Goal: Check status: Check status

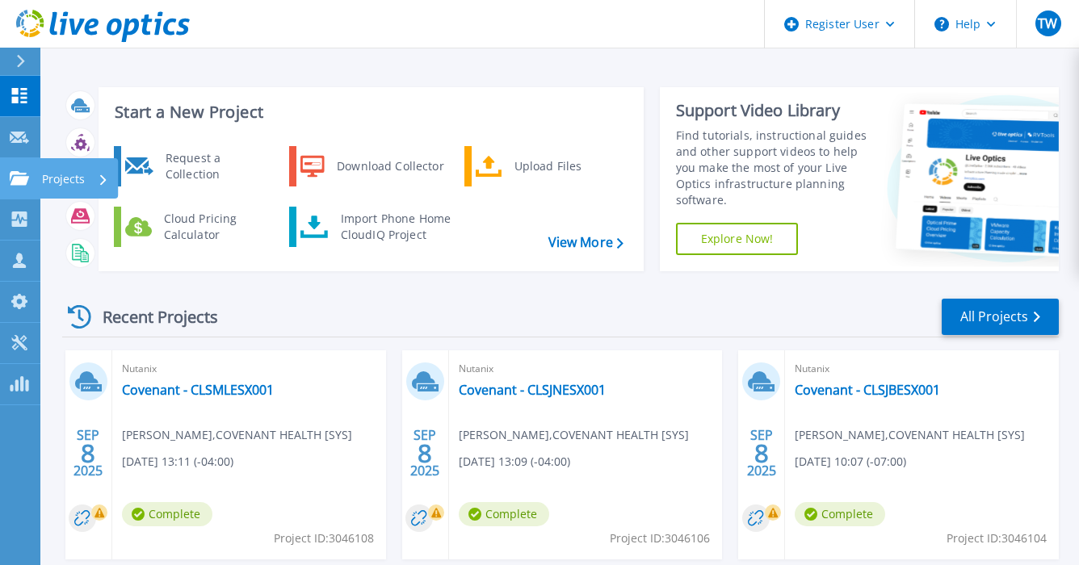
click at [8, 185] on link "Projects Projects" at bounding box center [20, 178] width 40 height 41
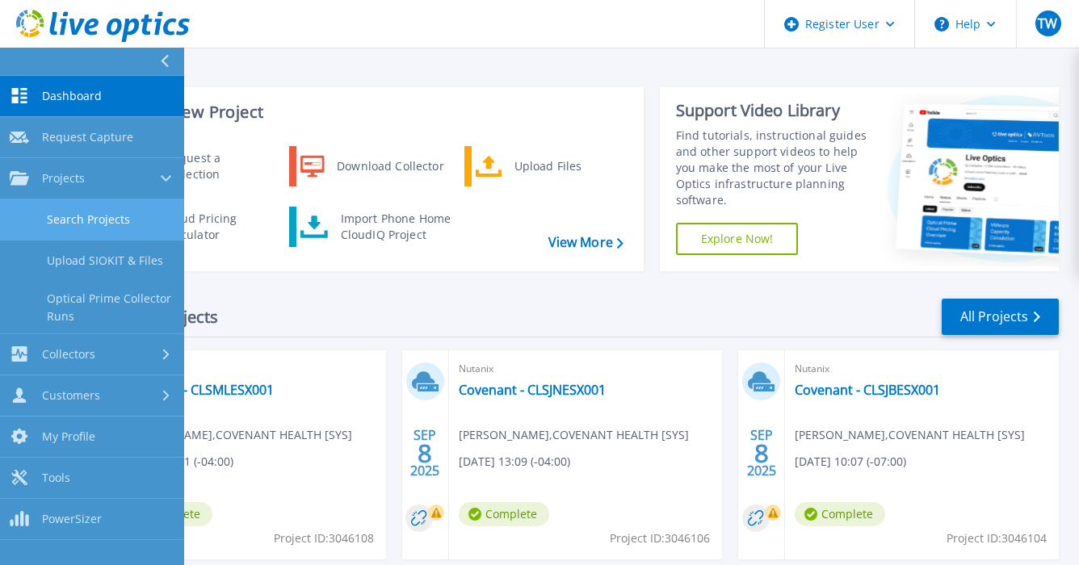
click at [82, 220] on link "Search Projects" at bounding box center [92, 219] width 184 height 41
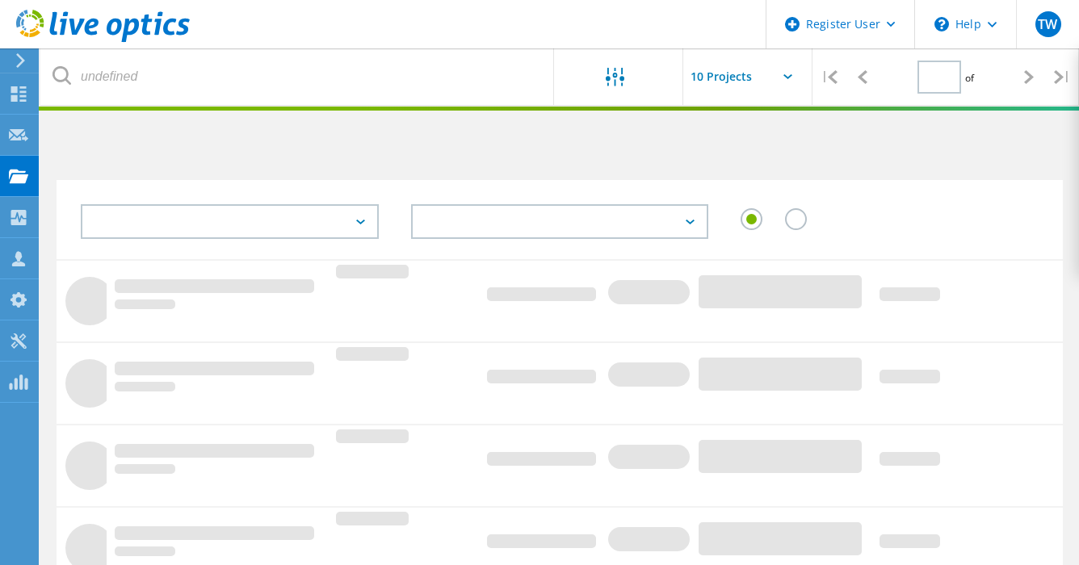
type input "1"
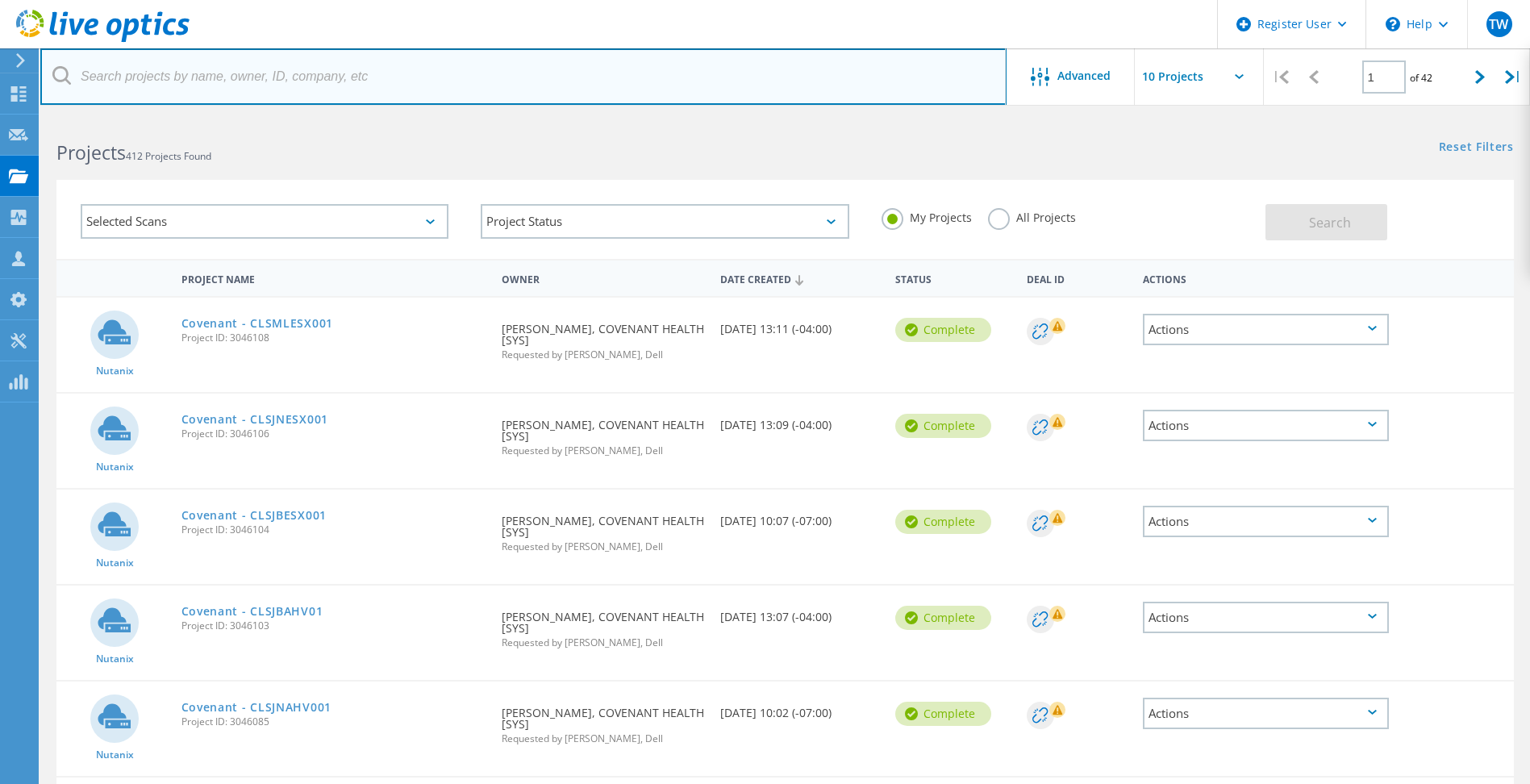
click at [500, 82] on input "text" at bounding box center [523, 76] width 966 height 57
paste input "2769585"
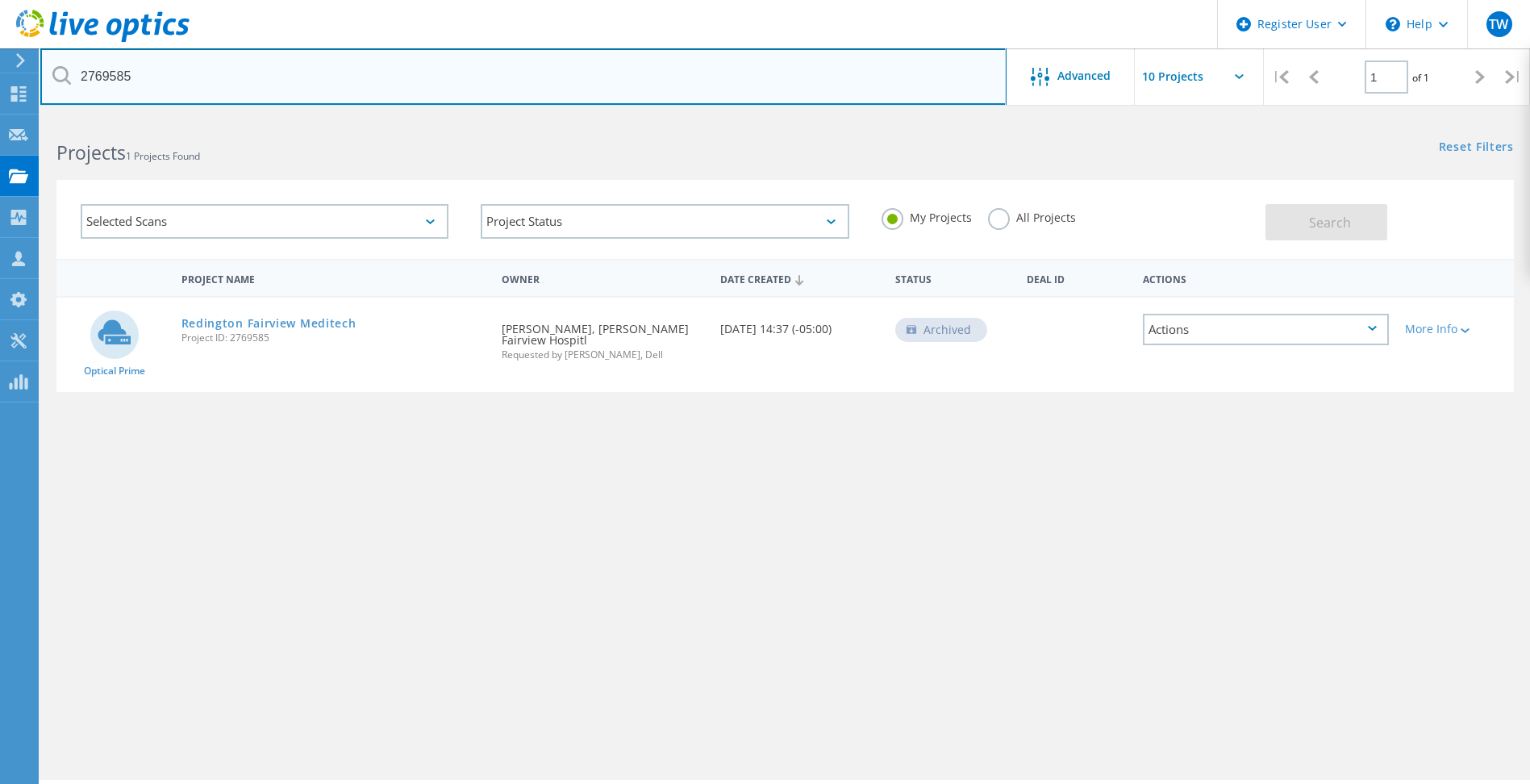
click at [182, 78] on input "2769585" at bounding box center [523, 76] width 966 height 57
paste input "9"
type input "2769589"
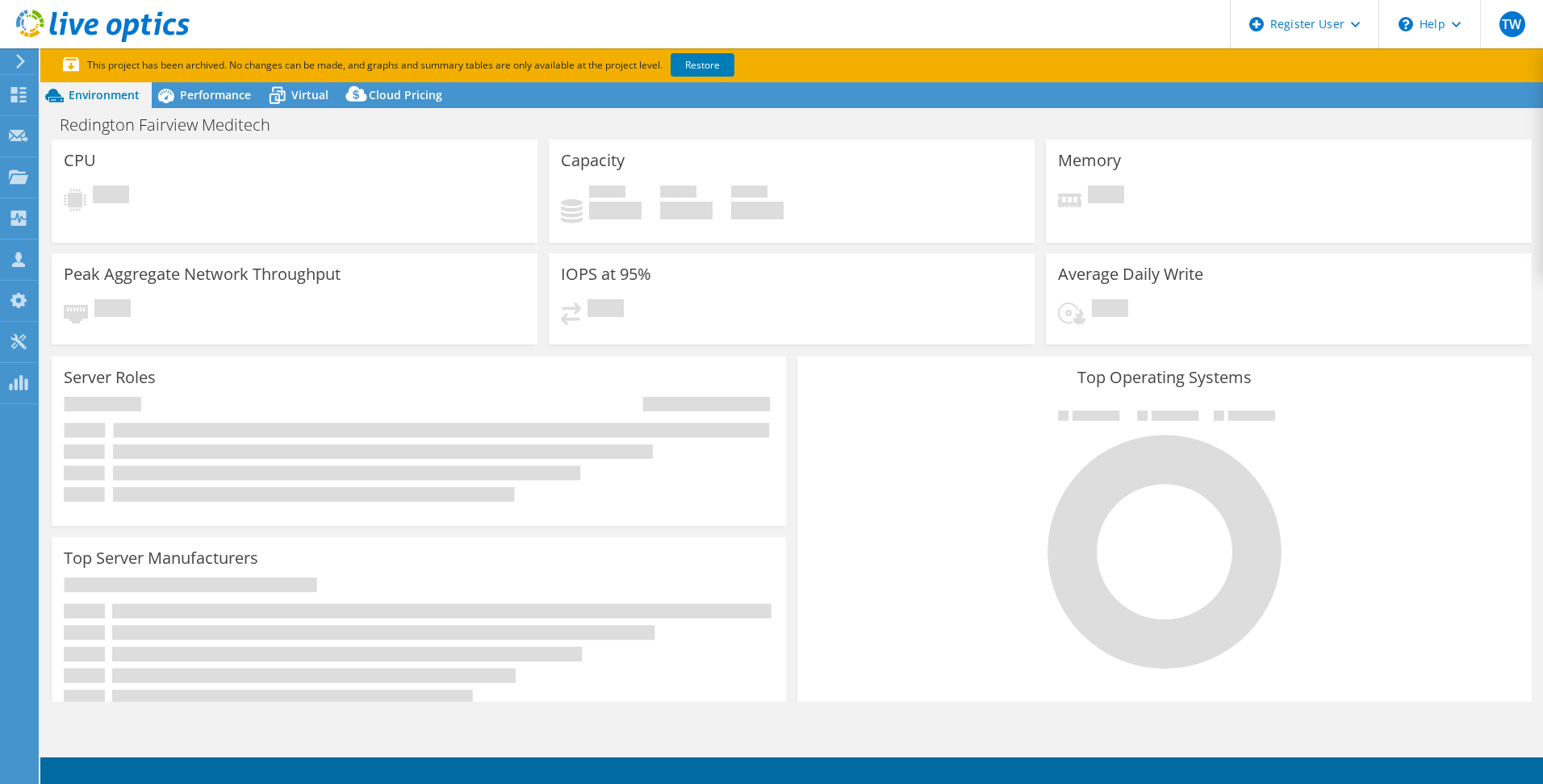
select select "USD"
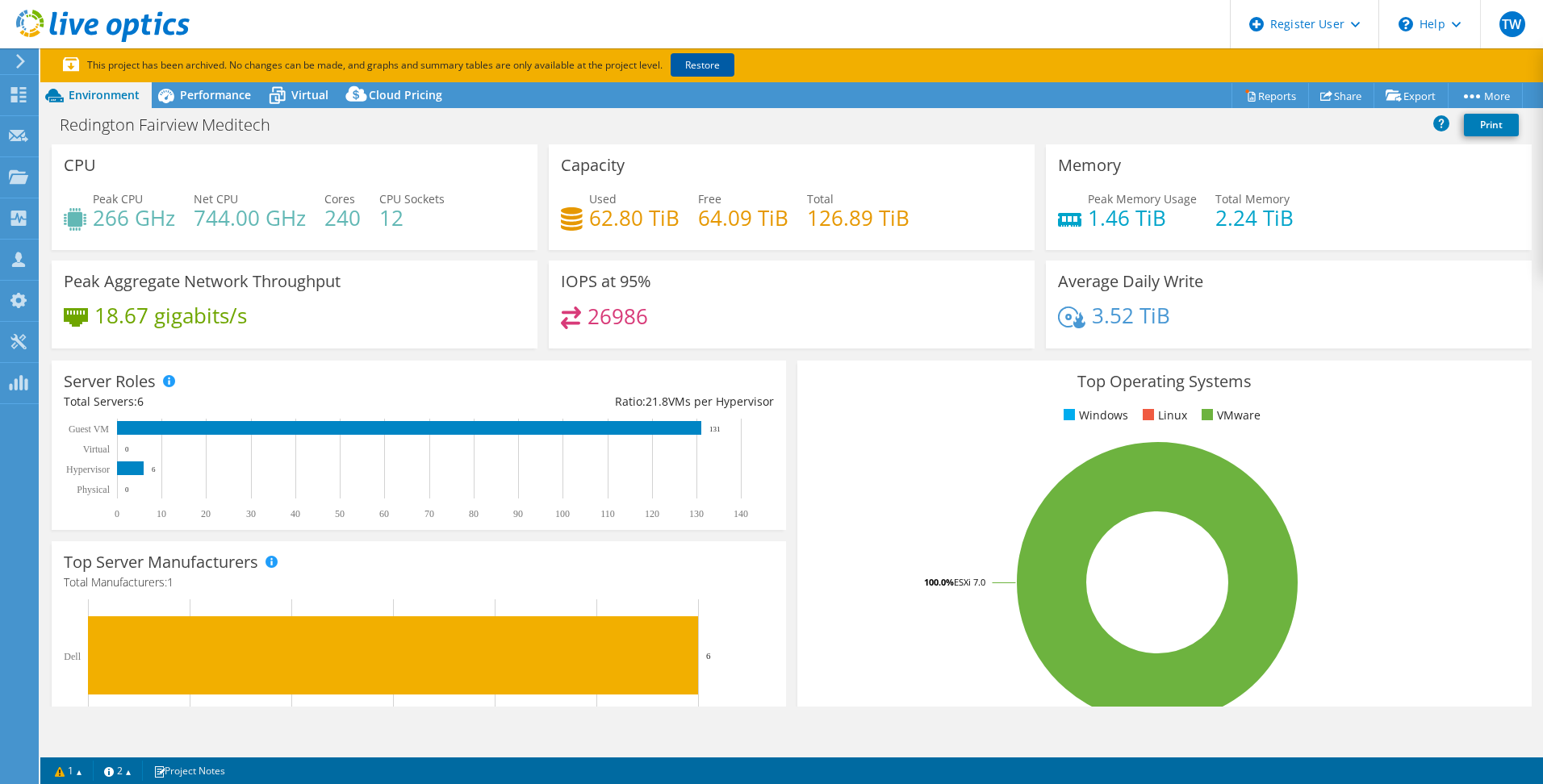
click at [693, 69] on link "Restore" at bounding box center [703, 64] width 64 height 23
drag, startPoint x: 59, startPoint y: 124, endPoint x: 279, endPoint y: 124, distance: 220.0
click at [279, 124] on h1 "Redington Fairview Meditech" at bounding box center [173, 125] width 243 height 18
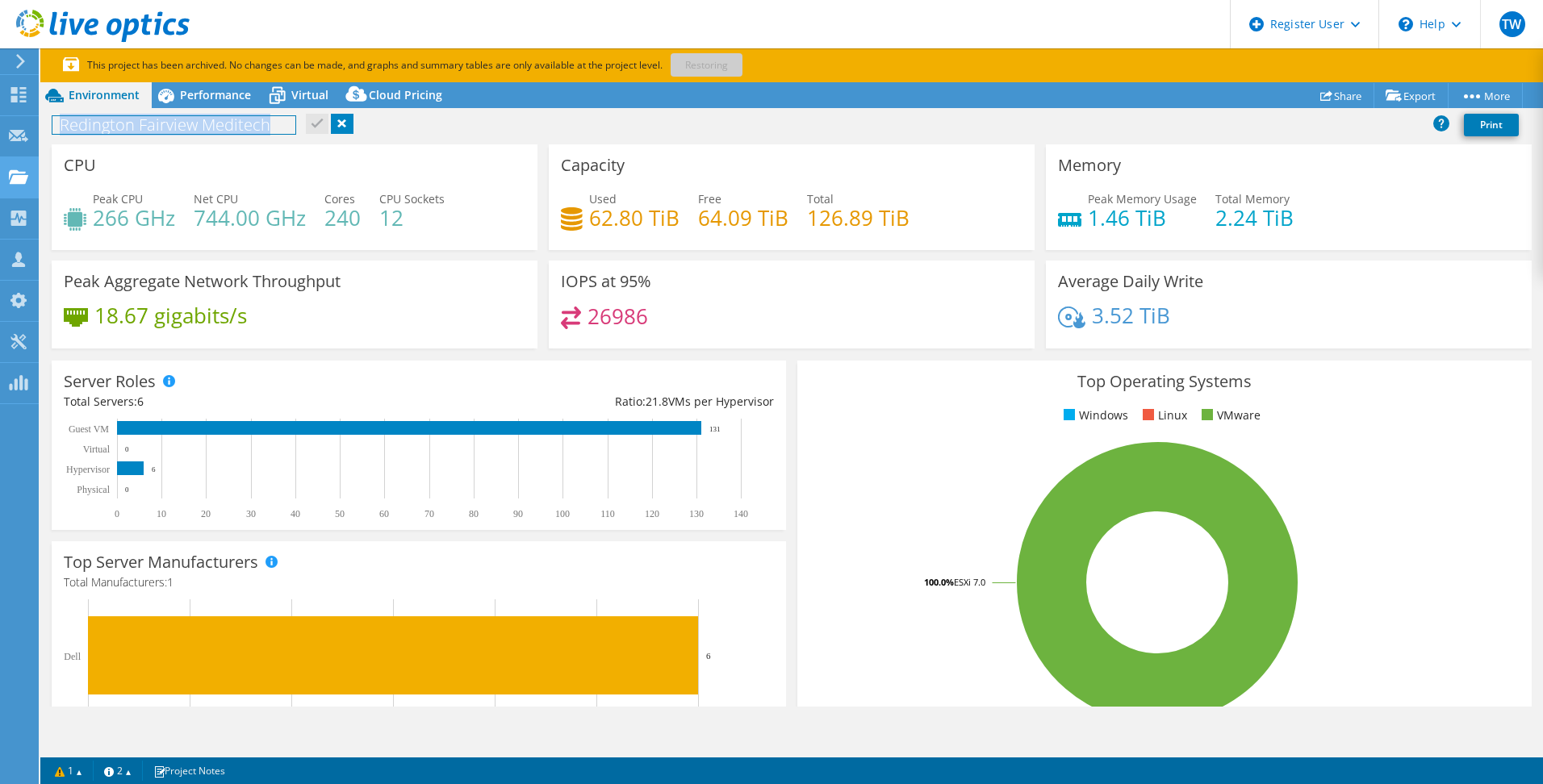
copy h1 "Redington Fairview Meditech"
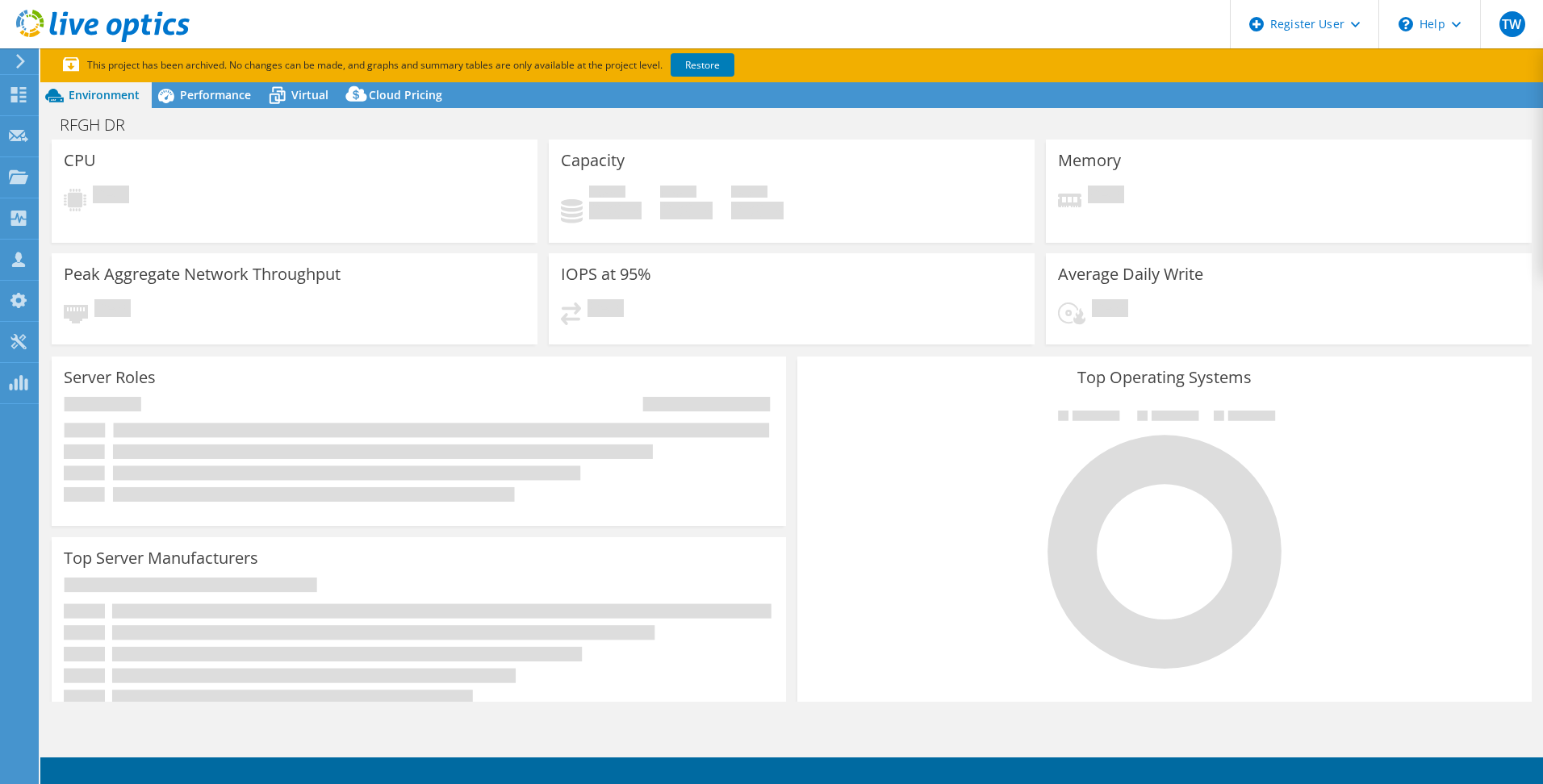
select select "USD"
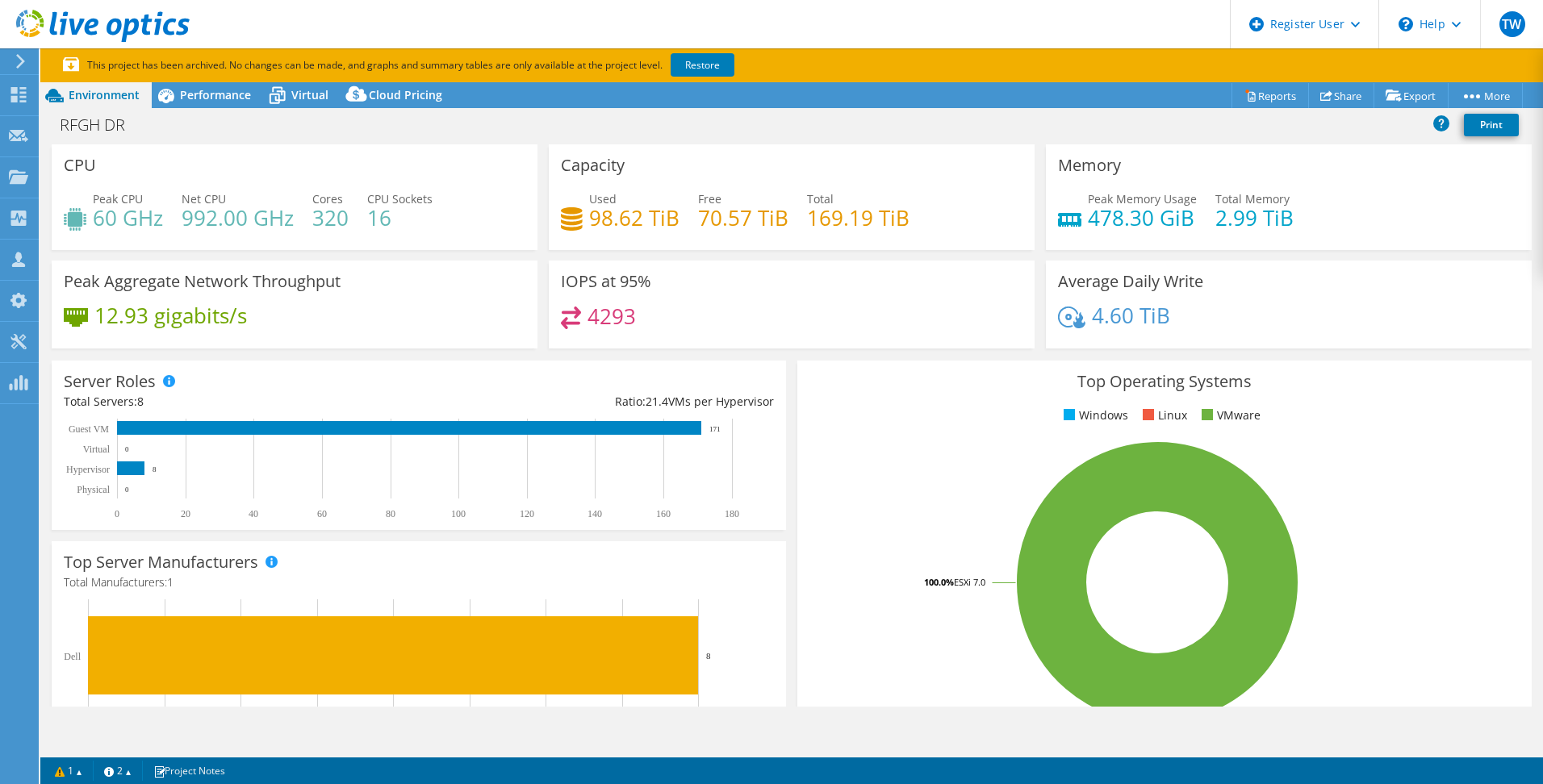
click at [822, 378] on h3 "Top Operating Systems" at bounding box center [1164, 382] width 710 height 18
click at [716, 64] on link "Restore" at bounding box center [703, 64] width 64 height 23
